Goal: Task Accomplishment & Management: Manage account settings

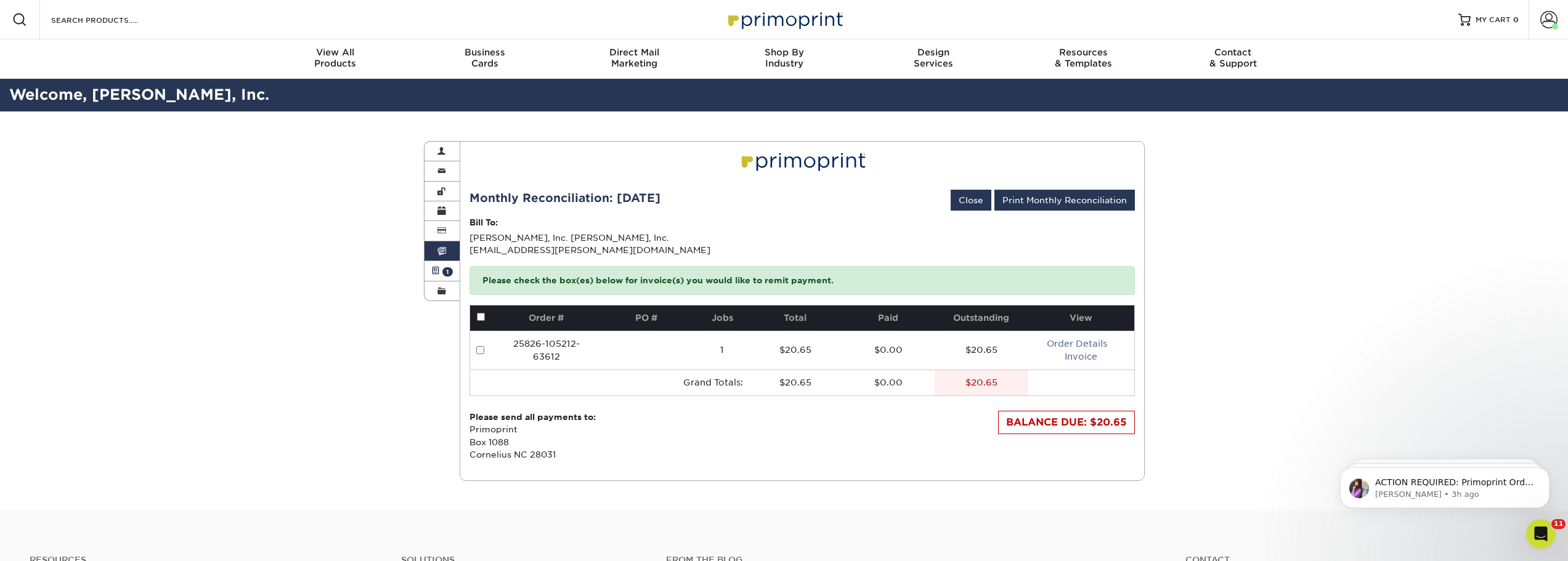
click at [435, 273] on span at bounding box center [435, 270] width 9 height 10
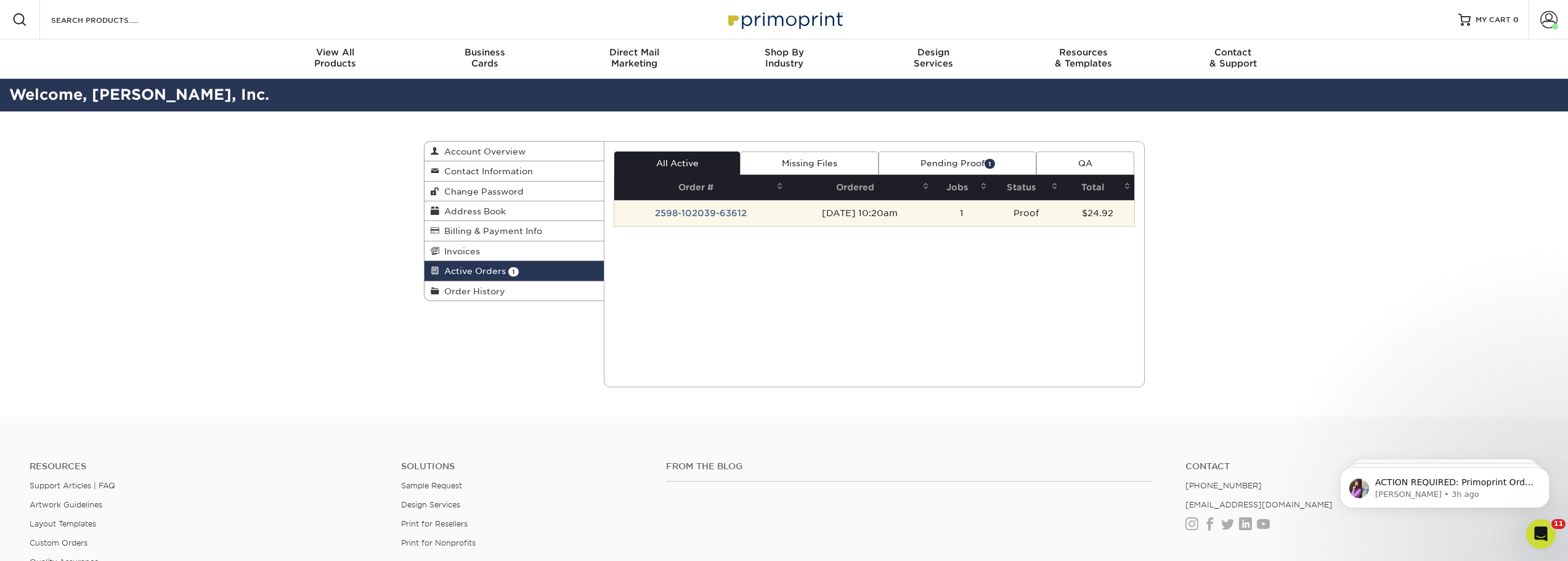
click at [663, 206] on td "2598-102039-63612" at bounding box center [700, 212] width 172 height 26
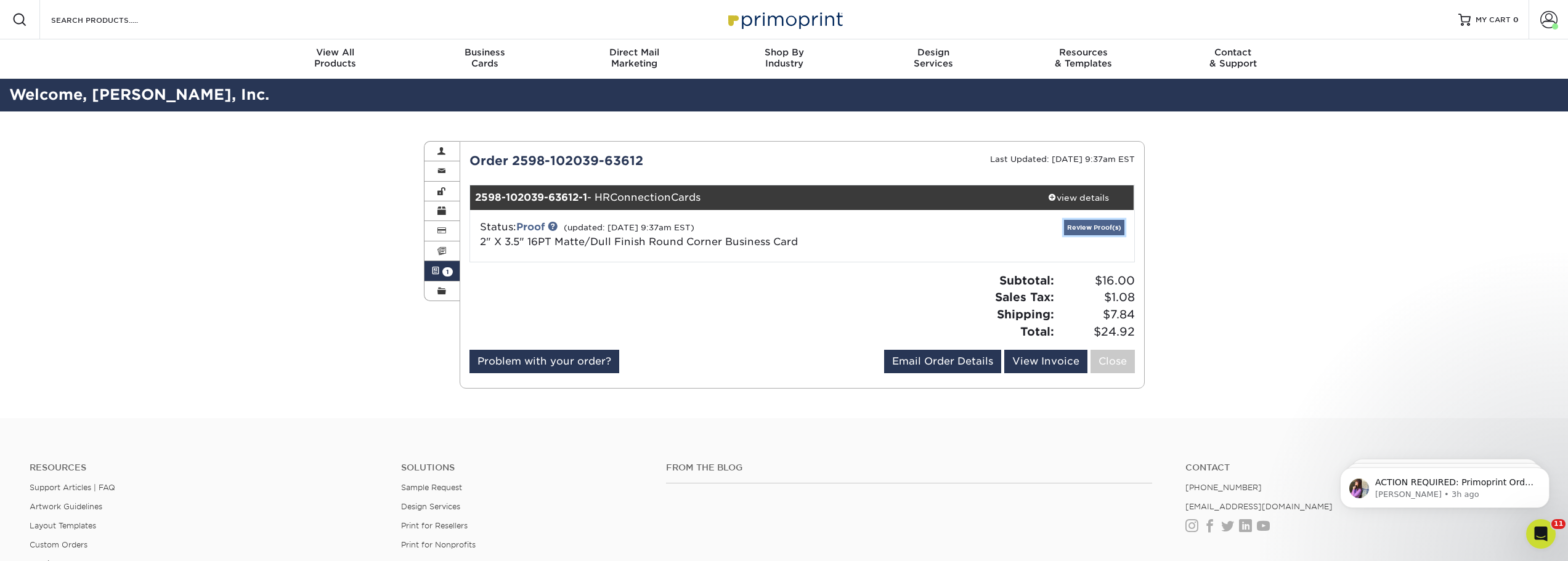
click at [1094, 230] on link "Review Proof(s)" at bounding box center [1094, 227] width 61 height 16
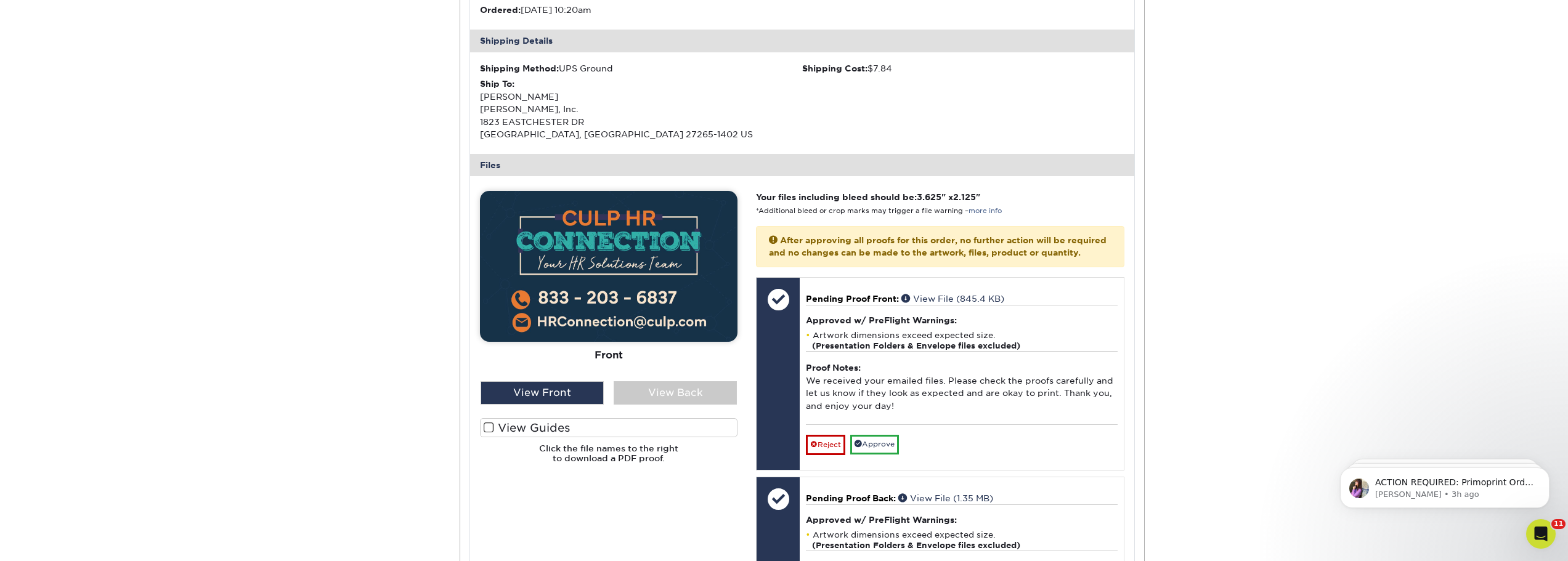
scroll to position [431, 0]
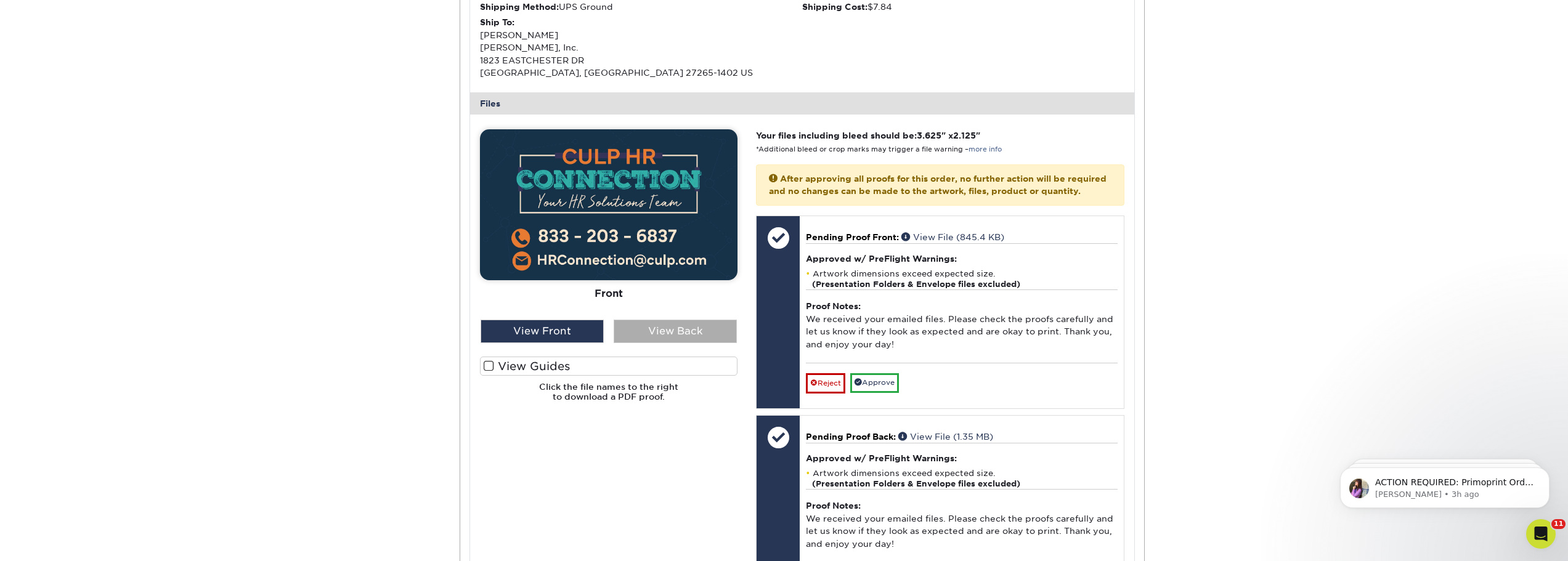
click at [657, 329] on div "View Back" at bounding box center [675, 332] width 123 height 24
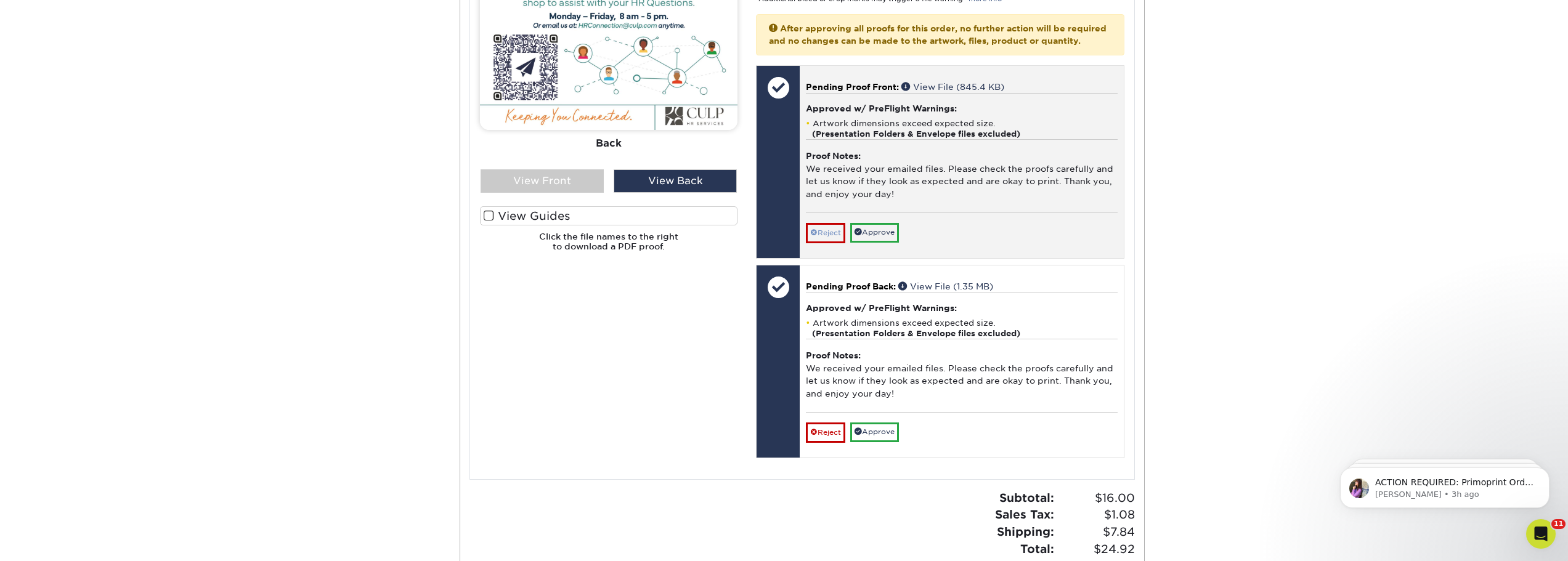
scroll to position [554, 0]
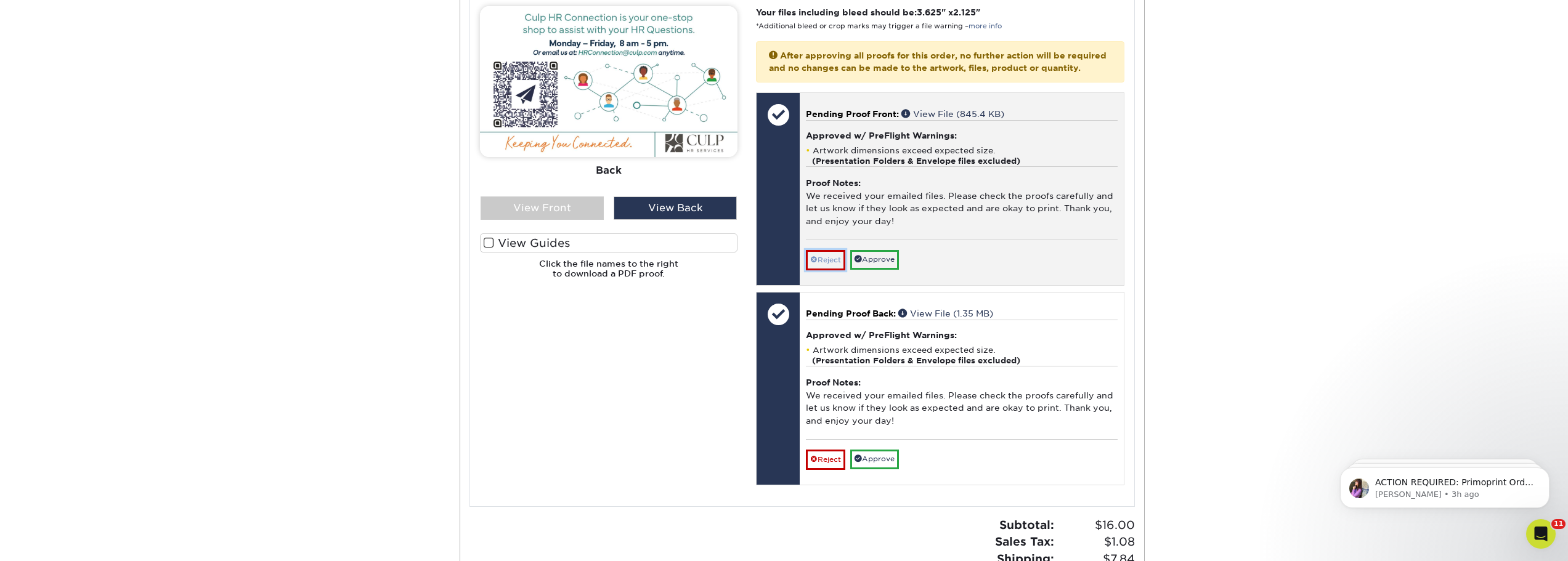
click at [830, 269] on link "Reject" at bounding box center [825, 260] width 39 height 20
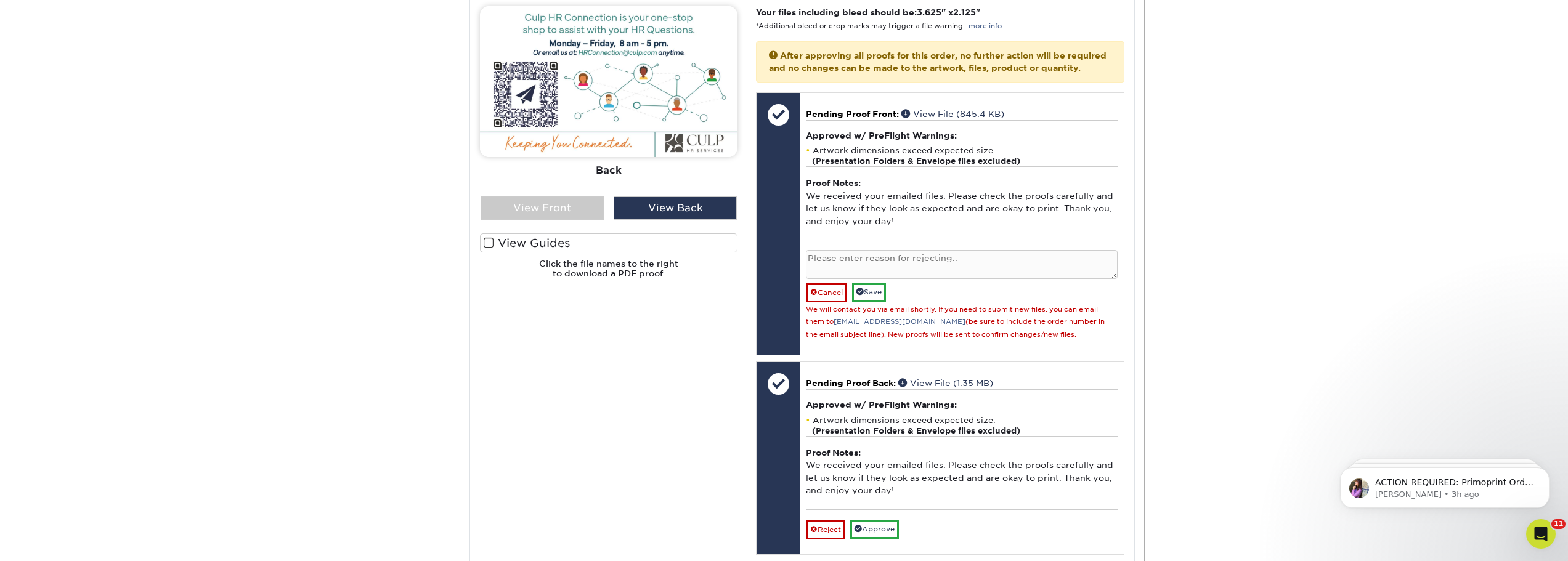
scroll to position [616, 0]
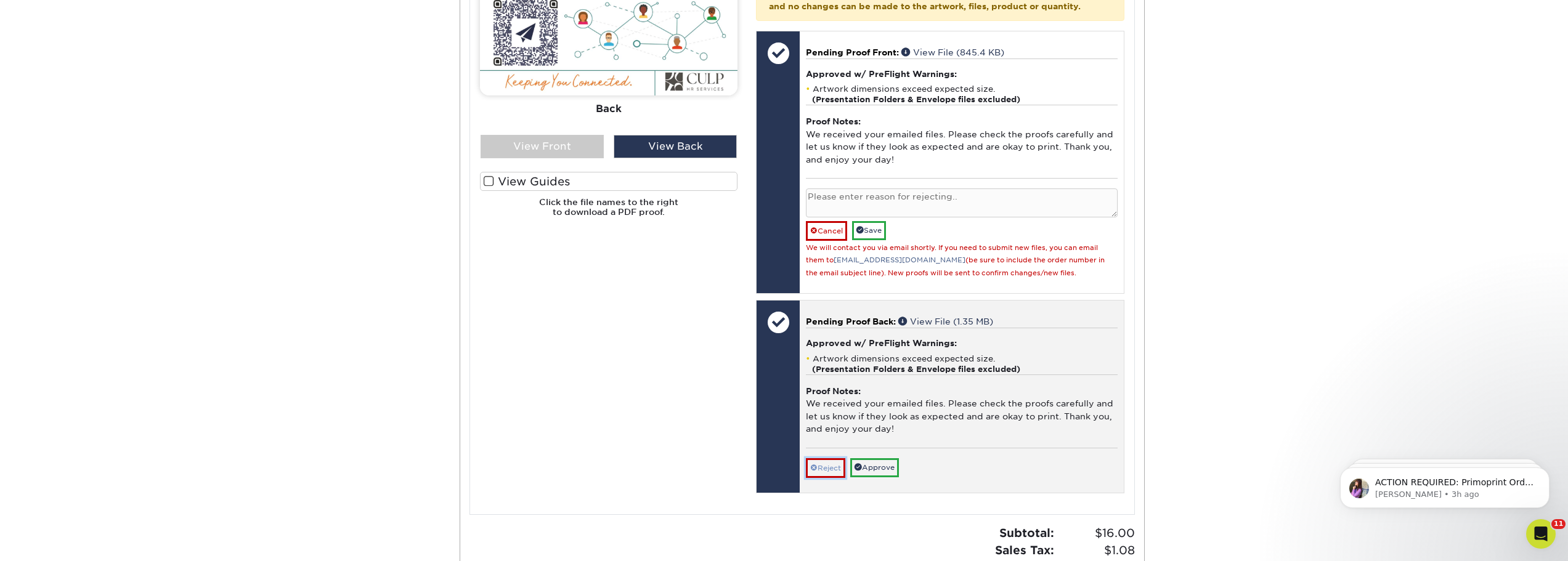
click at [842, 478] on link "Reject" at bounding box center [825, 468] width 39 height 20
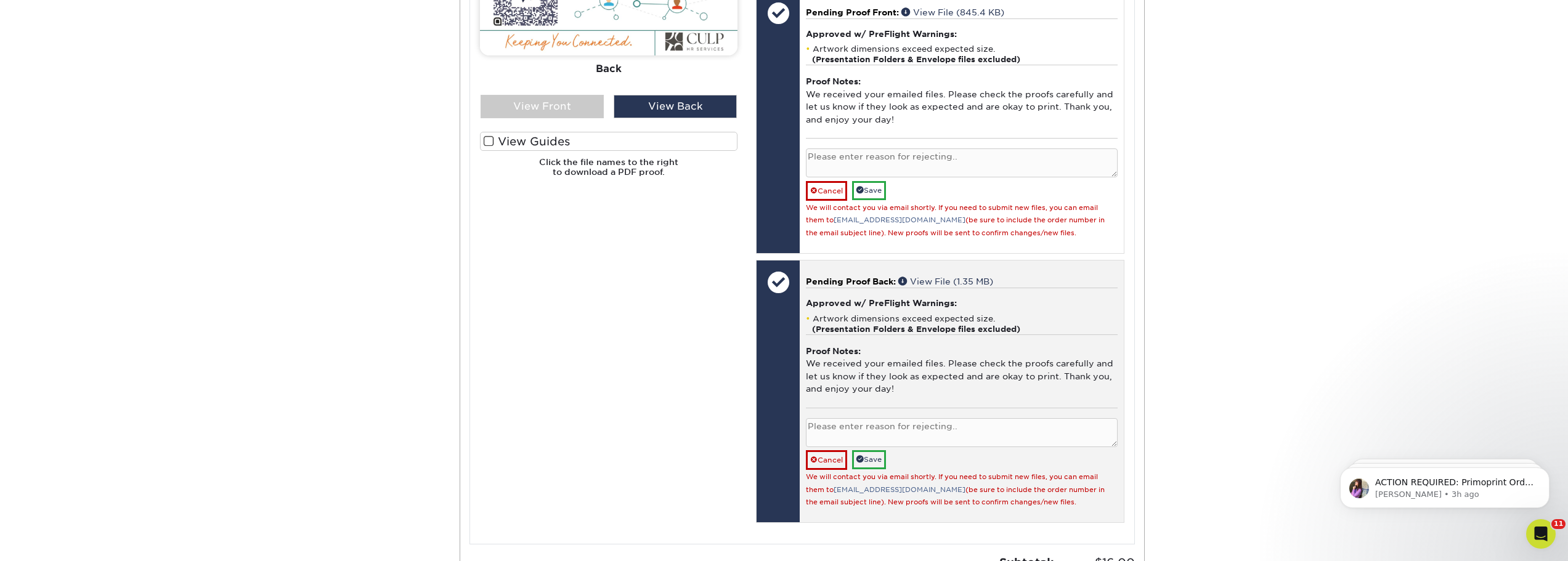
scroll to position [677, 0]
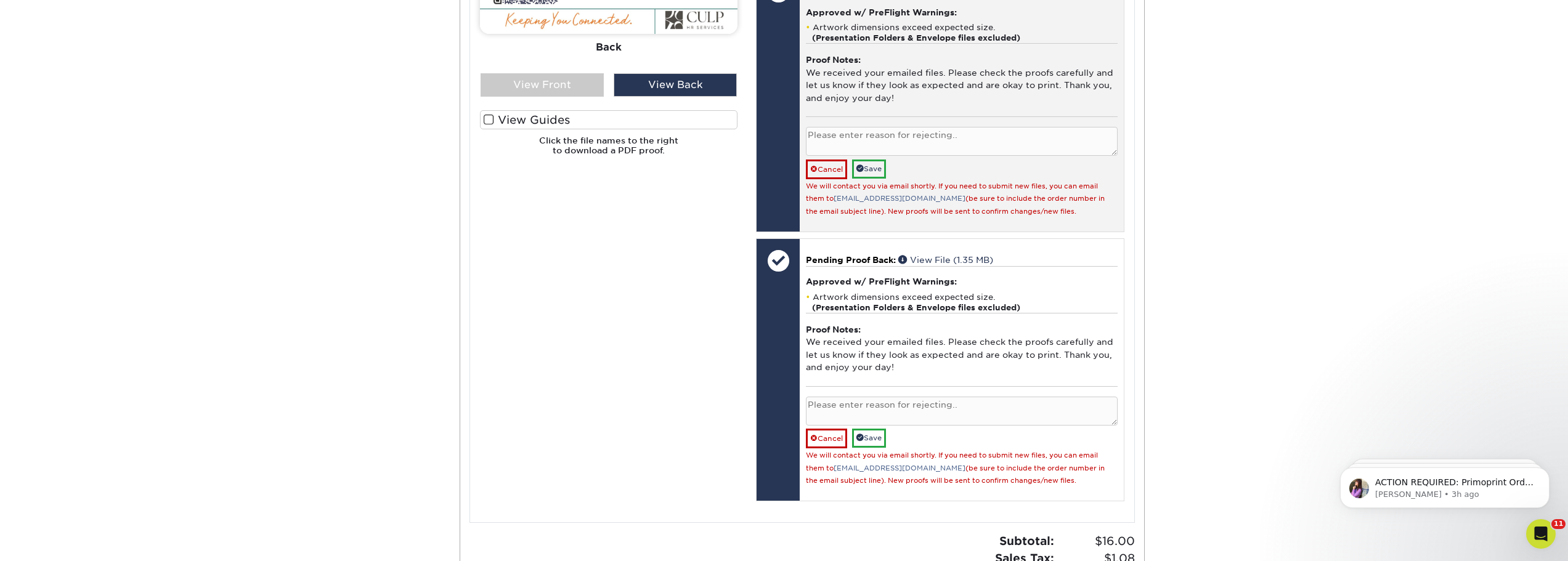
click at [896, 156] on textarea at bounding box center [961, 141] width 311 height 29
type textarea "?"
type textarea "Need to update file."
click at [868, 178] on link "Save" at bounding box center [869, 169] width 34 height 19
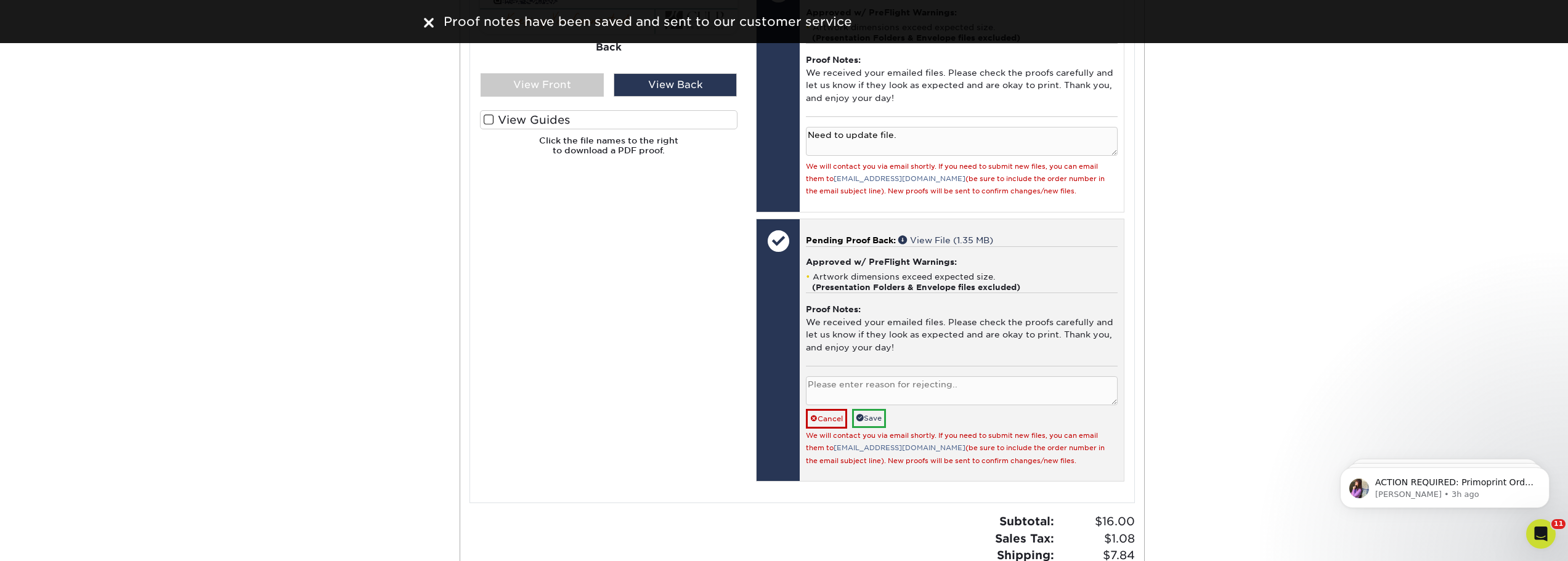
click at [871, 405] on textarea at bounding box center [961, 390] width 311 height 29
type textarea "Need to update file."
click at [880, 428] on link "Save" at bounding box center [869, 419] width 34 height 19
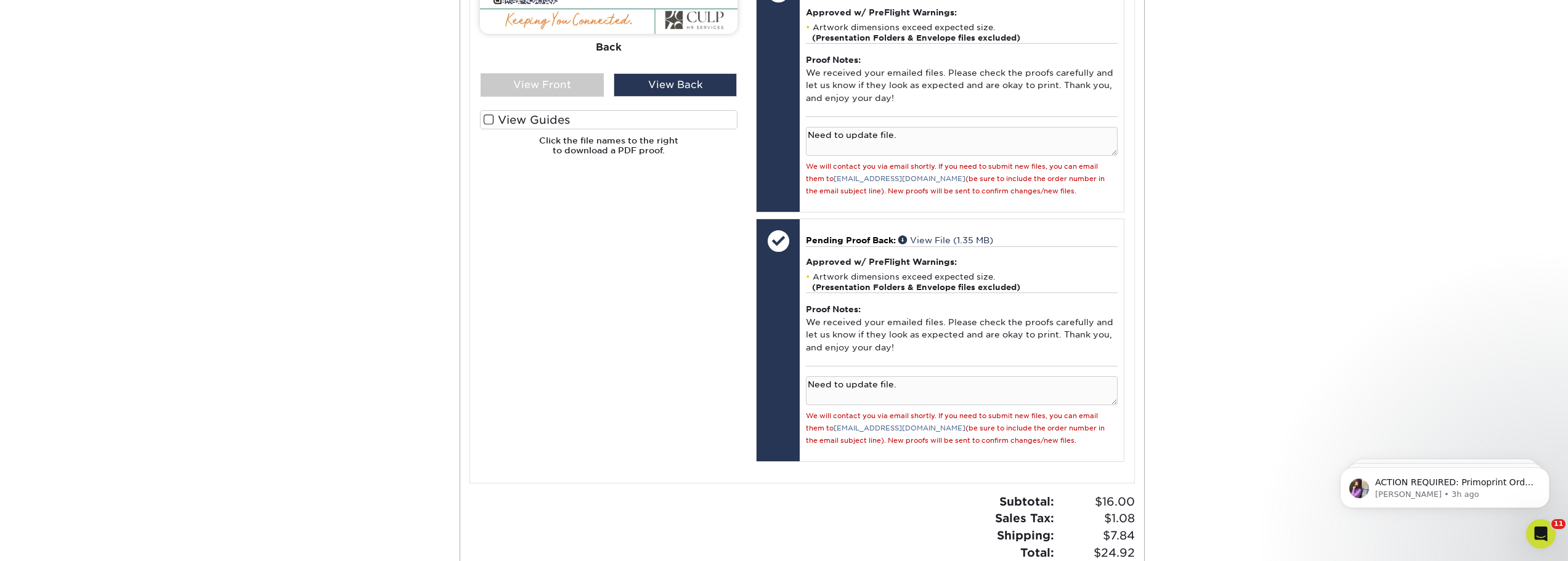
scroll to position [616, 0]
